Goal: Transaction & Acquisition: Purchase product/service

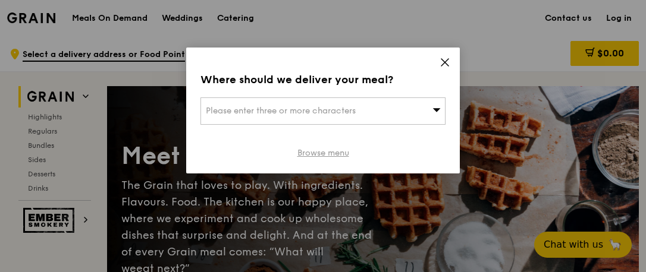
click at [329, 151] on link "Browse menu" at bounding box center [323, 153] width 52 height 12
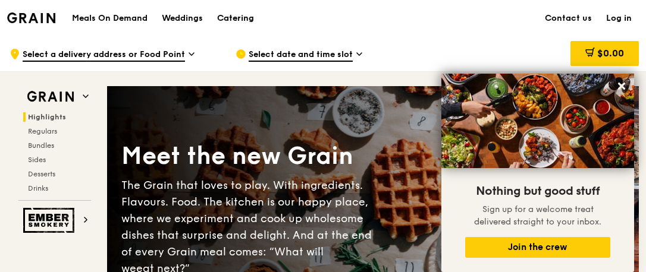
click at [237, 16] on div "Catering" at bounding box center [235, 19] width 37 height 36
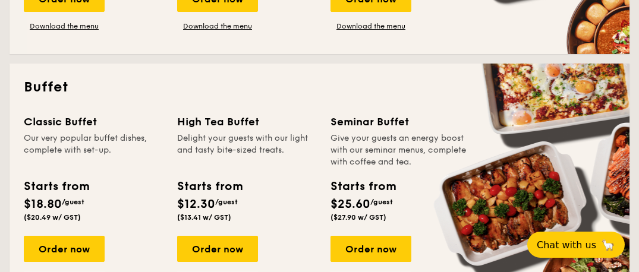
scroll to position [535, 0]
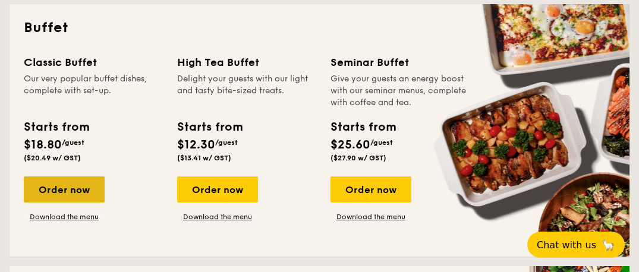
click at [66, 191] on div "Order now" at bounding box center [64, 190] width 81 height 26
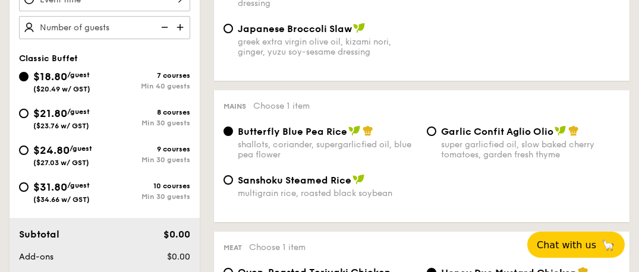
scroll to position [413, 0]
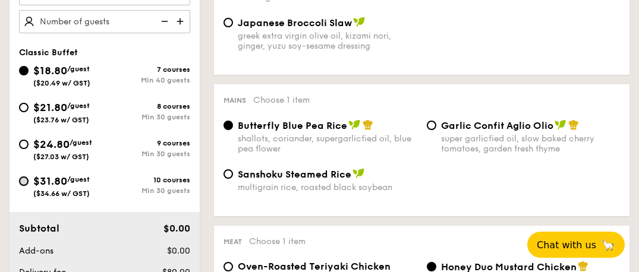
click at [23, 178] on input "$31.80 /guest ($34.66 w/ GST) 10 courses Min 30 guests" at bounding box center [24, 182] width 10 height 10
radio input "true"
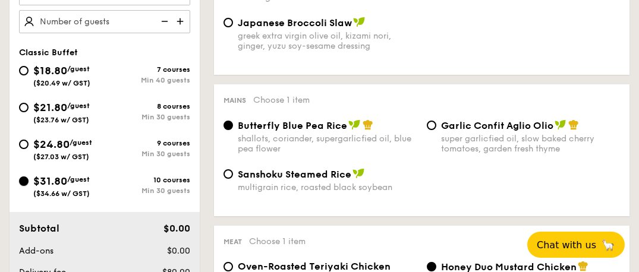
radio input "true"
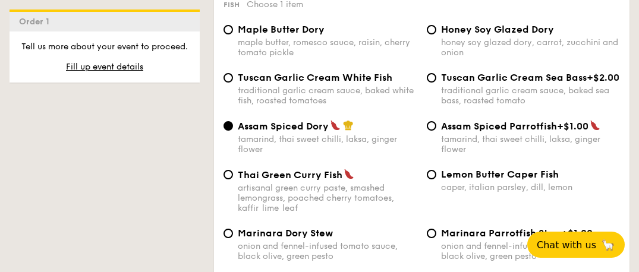
scroll to position [1292, 0]
